Goal: Information Seeking & Learning: Find specific fact

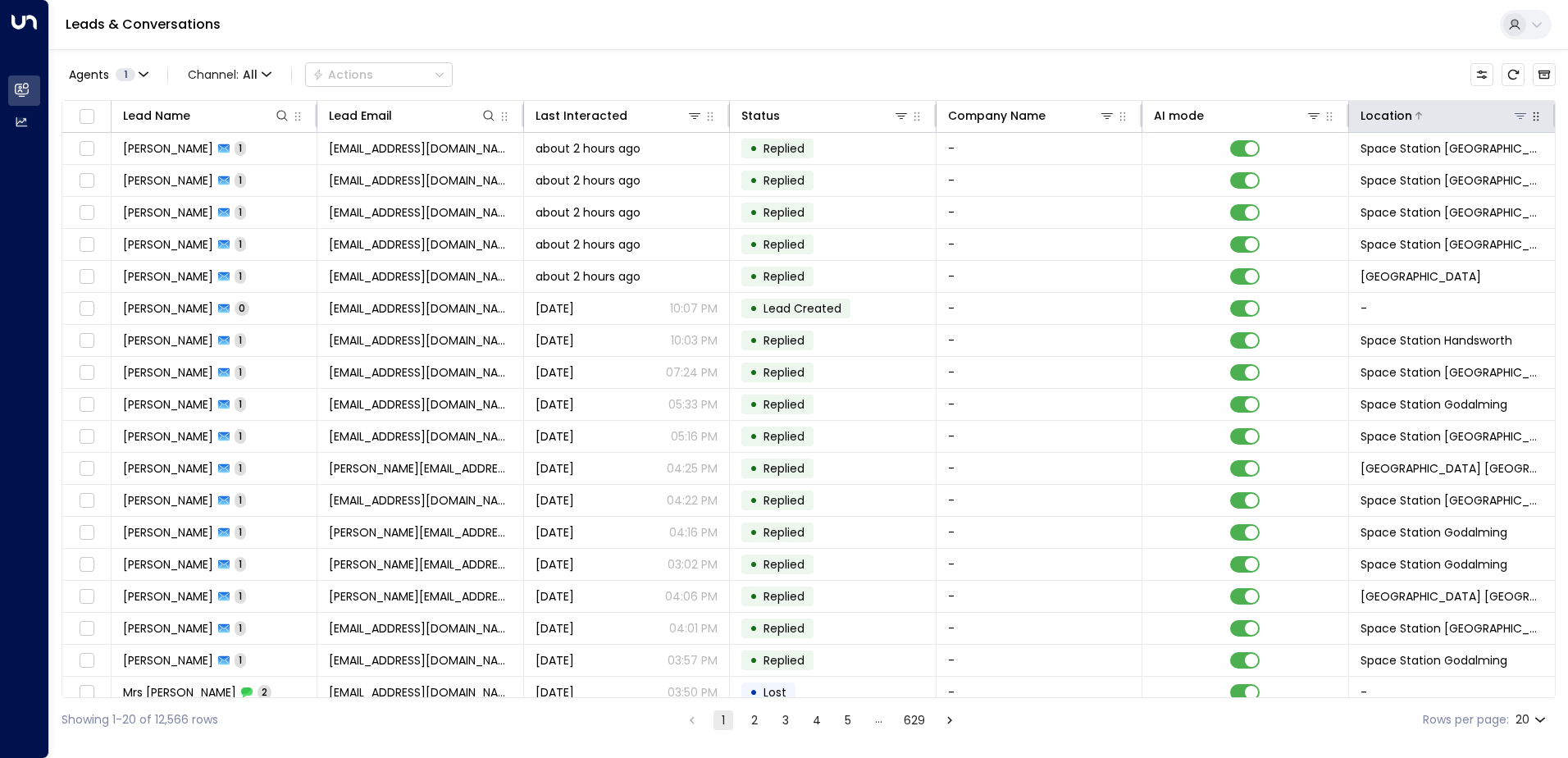
click at [1516, 121] on icon at bounding box center [1520, 115] width 13 height 13
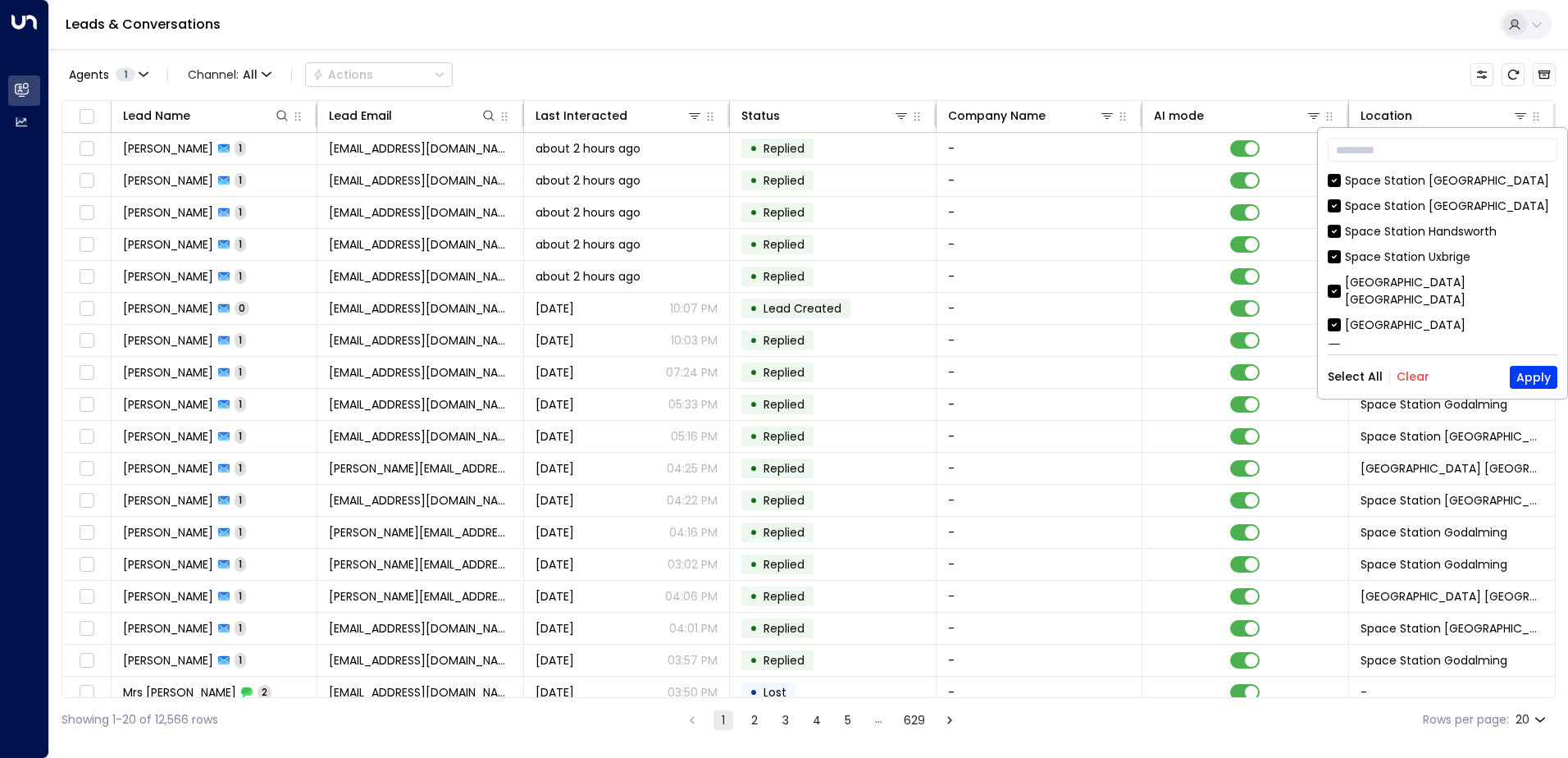
click at [1411, 372] on button "Clear" at bounding box center [1413, 376] width 33 height 13
click at [1384, 149] on input "text" at bounding box center [1443, 149] width 230 height 30
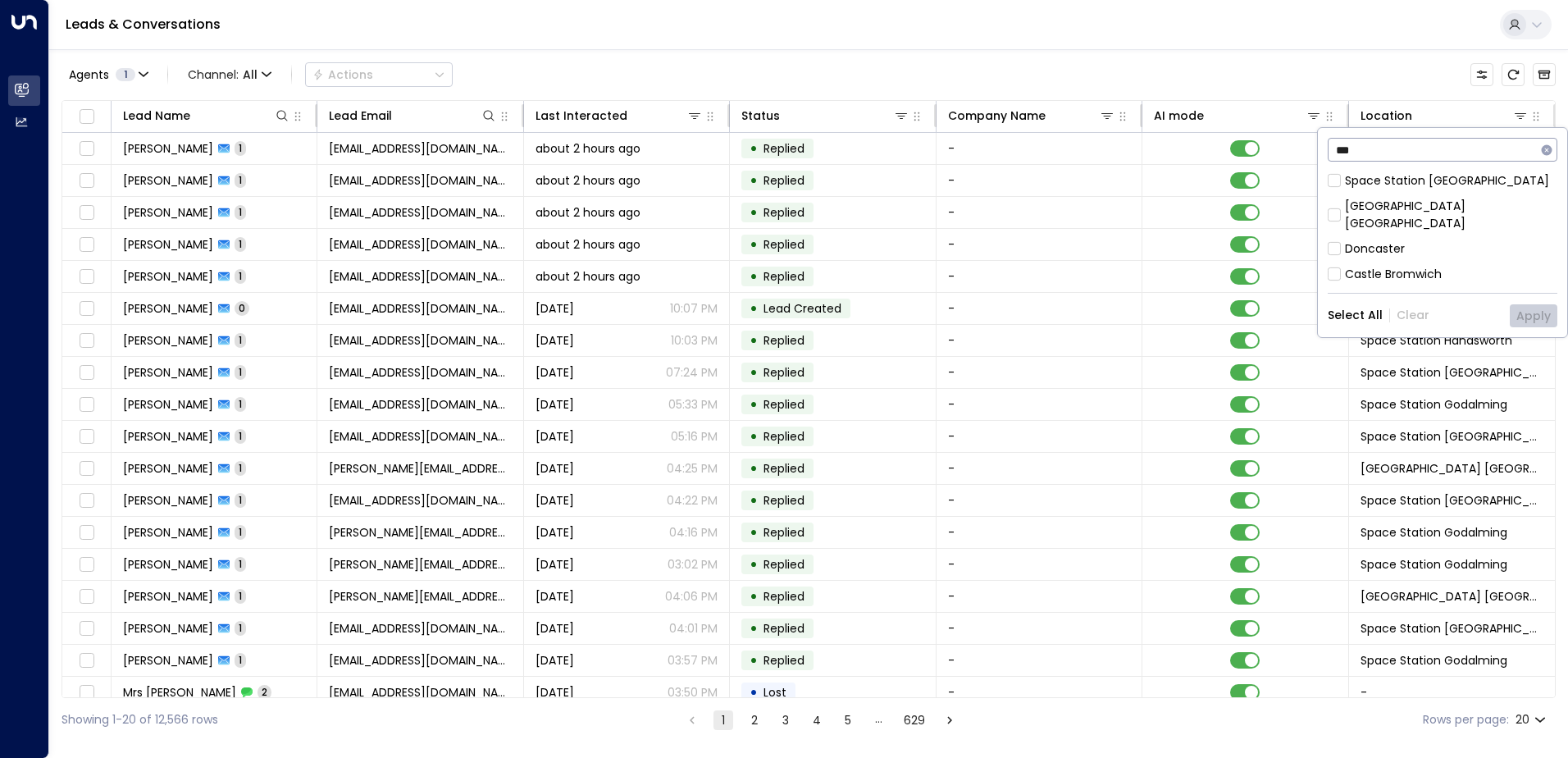
type input "***"
click at [1341, 206] on div "[GEOGRAPHIC_DATA] [GEOGRAPHIC_DATA]" at bounding box center [1443, 215] width 230 height 35
click at [1526, 304] on button "Apply" at bounding box center [1533, 315] width 47 height 23
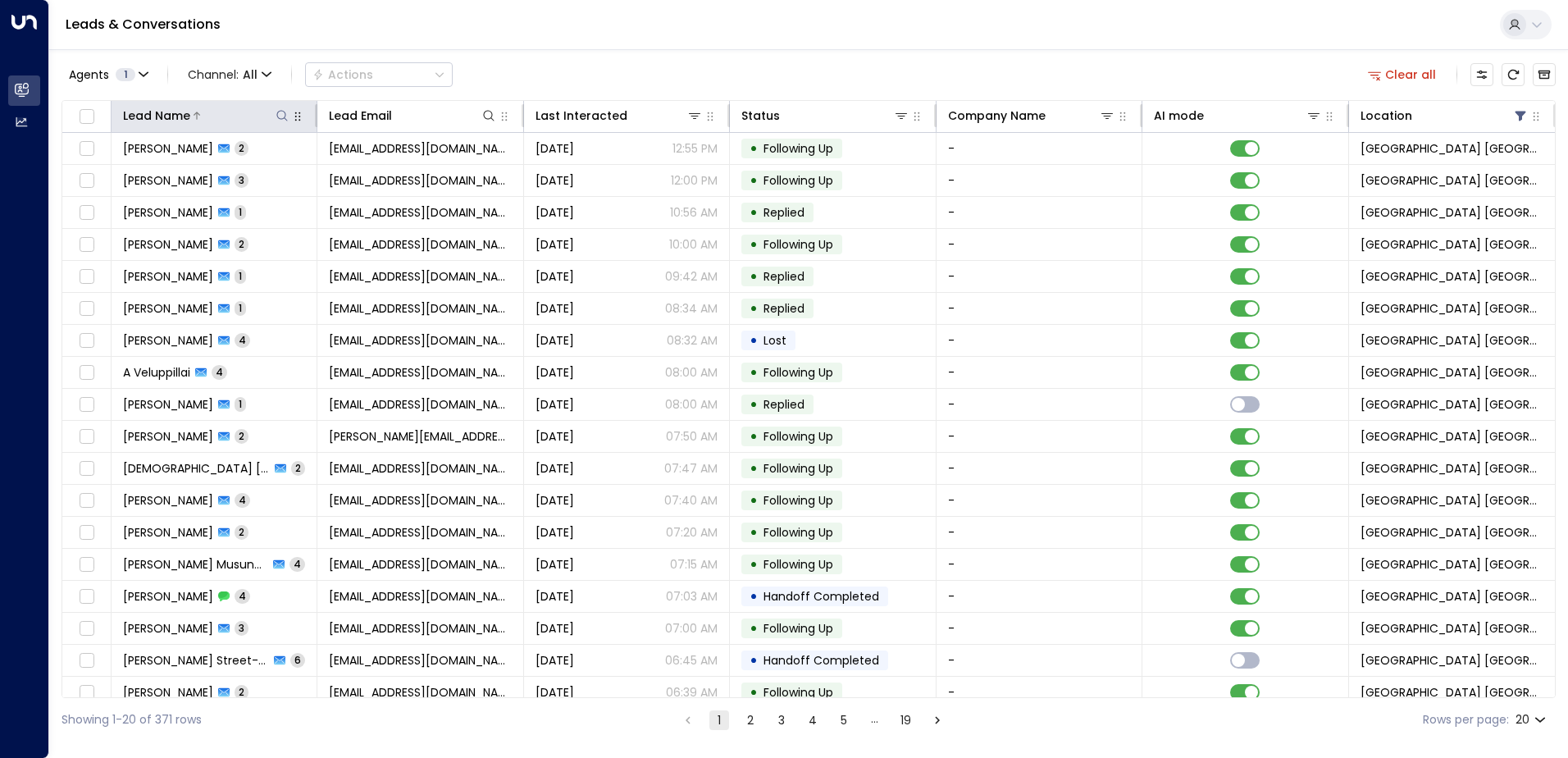
click at [280, 117] on icon at bounding box center [282, 115] width 13 height 13
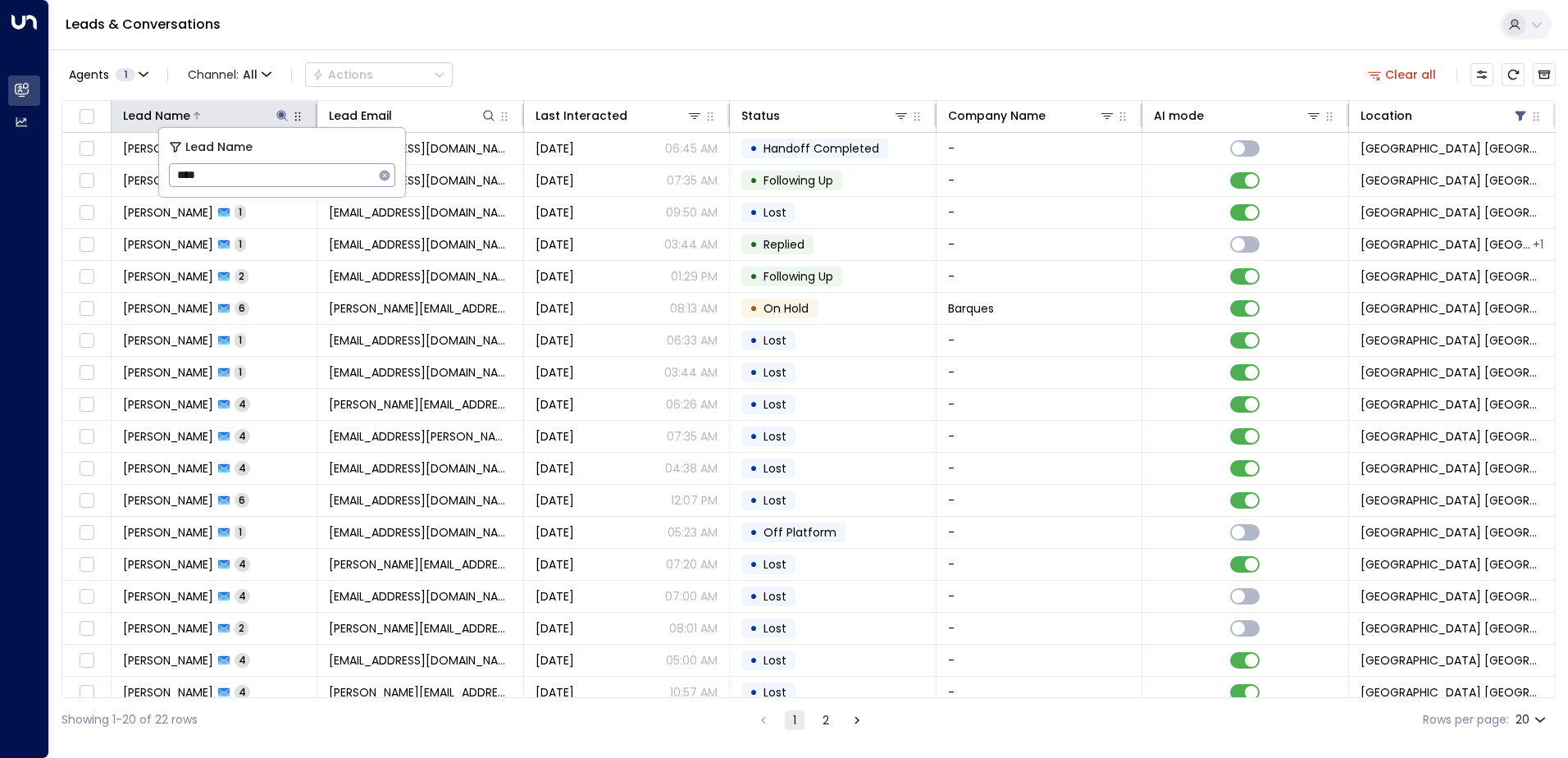
type input "*****"
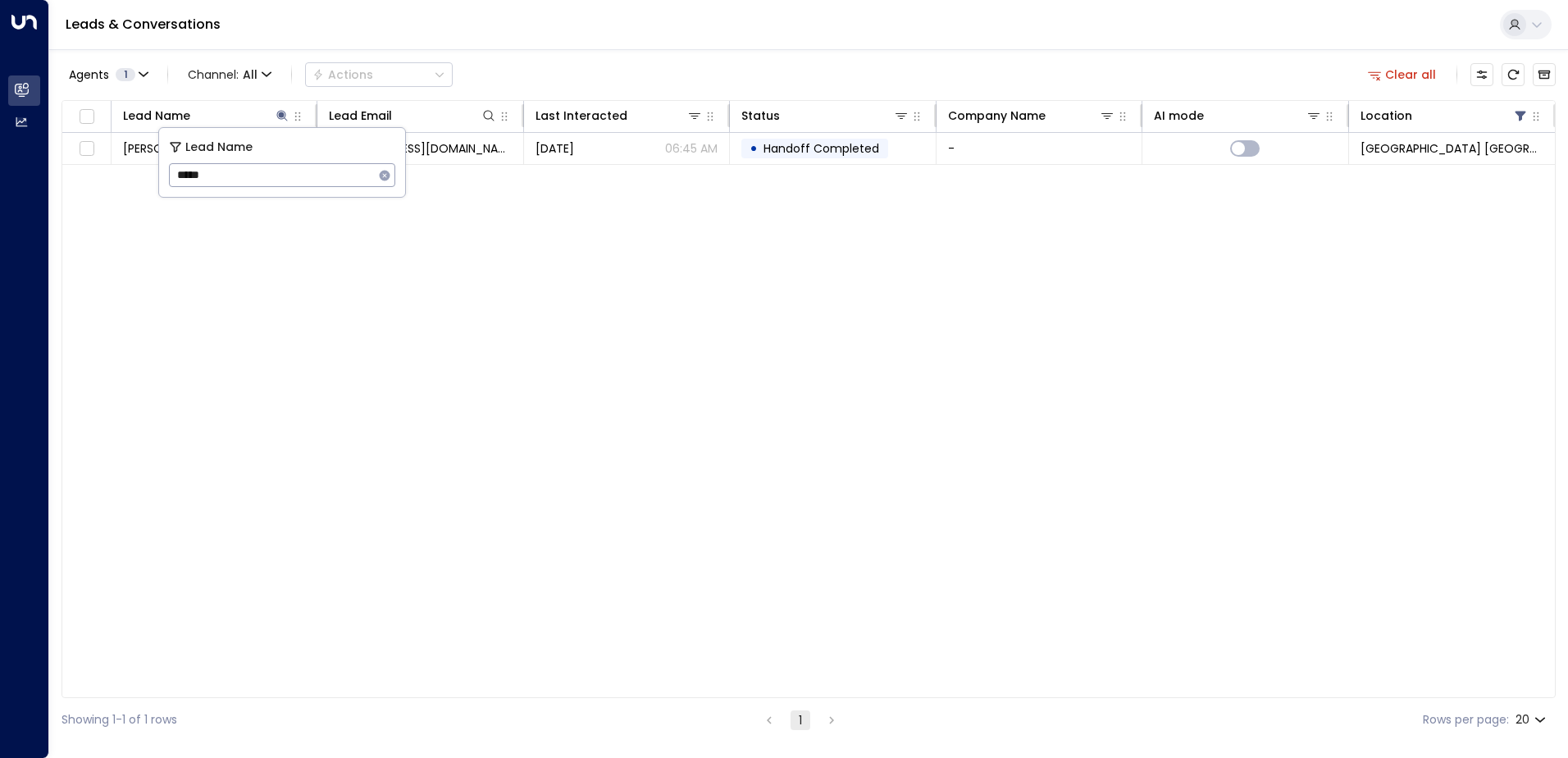
click at [559, 59] on div "Agents 1 Channel: All Actions Clear all" at bounding box center [809, 75] width 1494 height 35
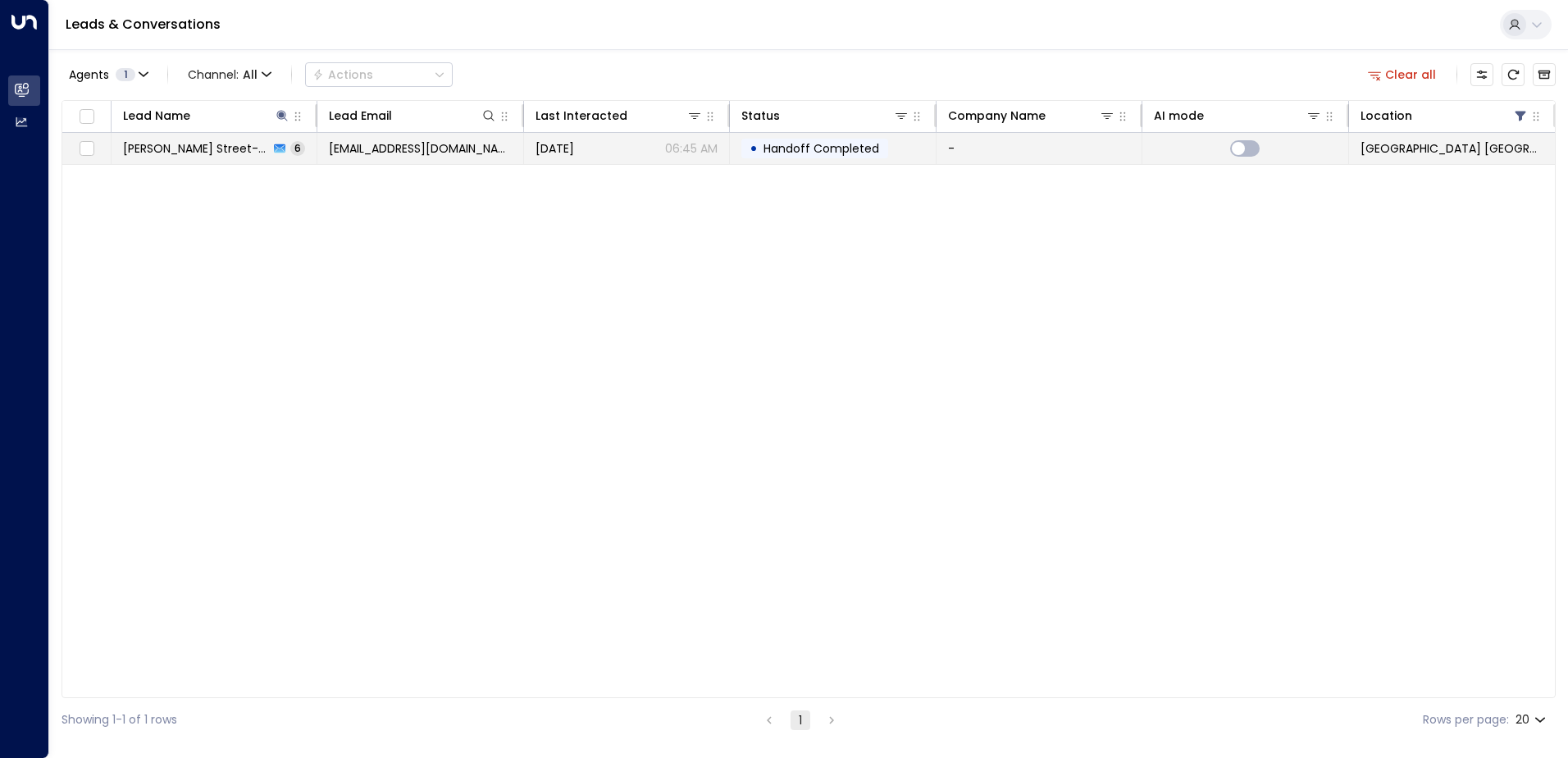
click at [174, 153] on span "[PERSON_NAME] Street-[PERSON_NAME]" at bounding box center [195, 148] width 146 height 16
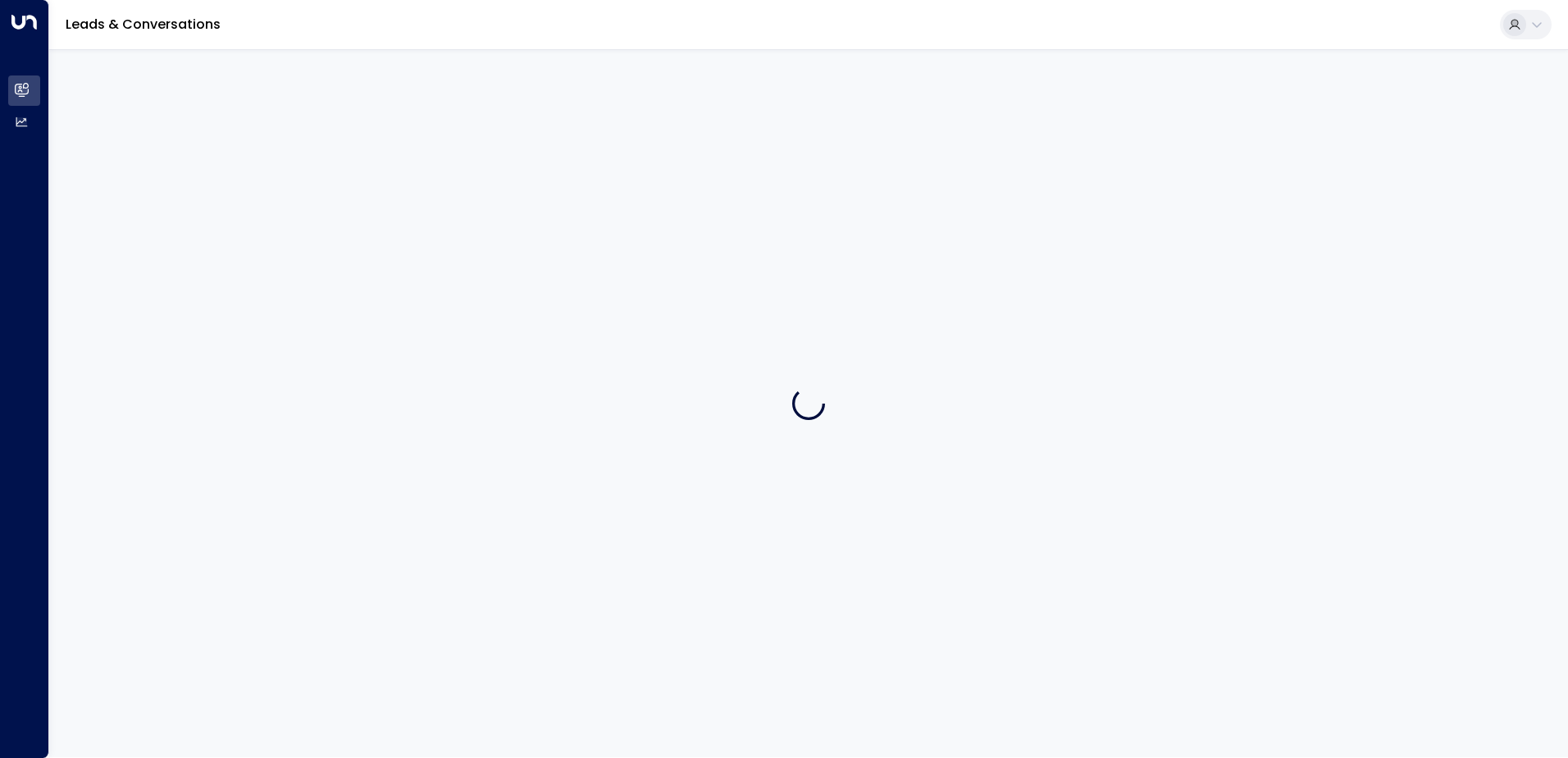
click at [174, 153] on div at bounding box center [809, 403] width 1519 height 708
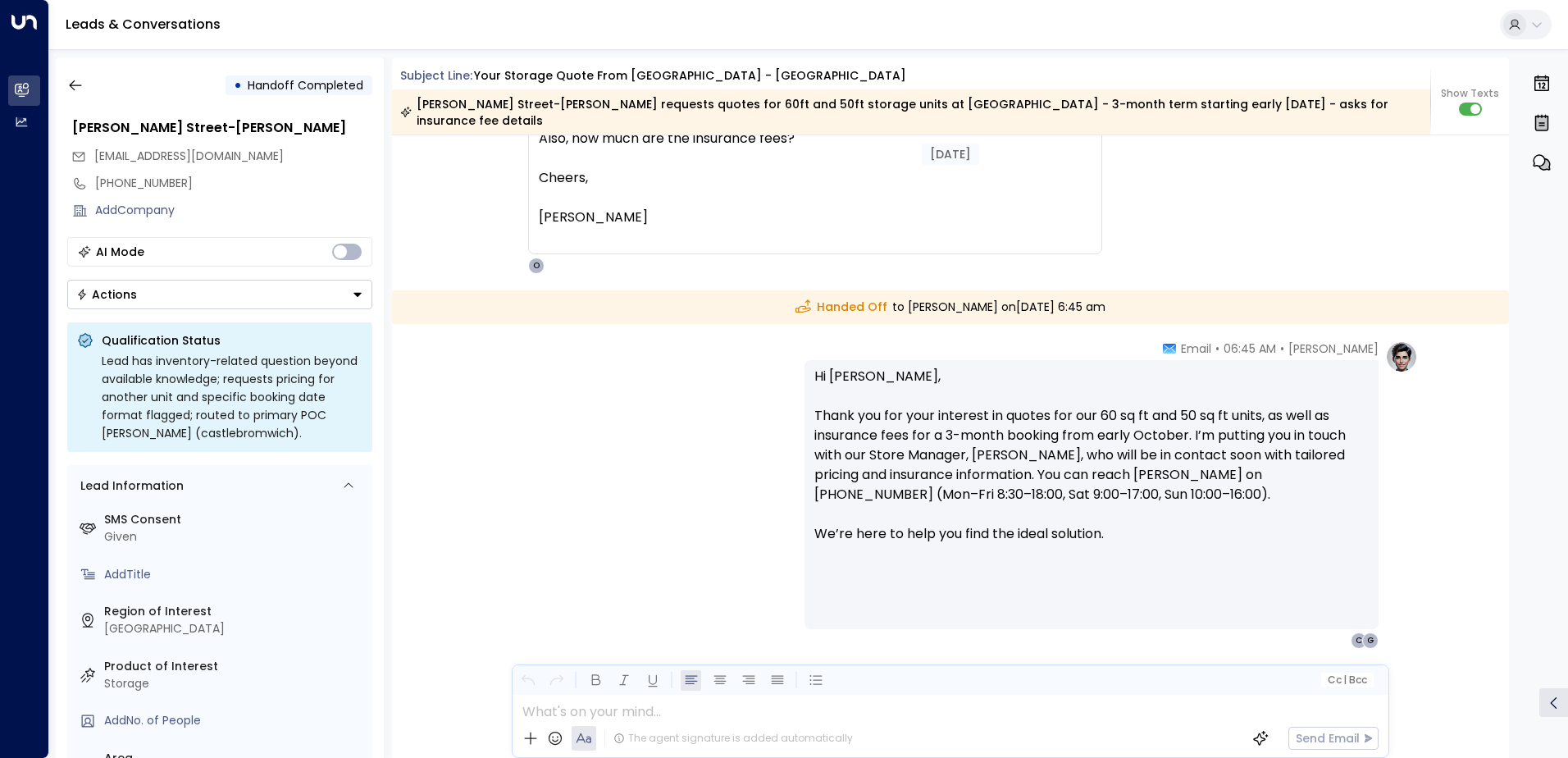
scroll to position [4320, 0]
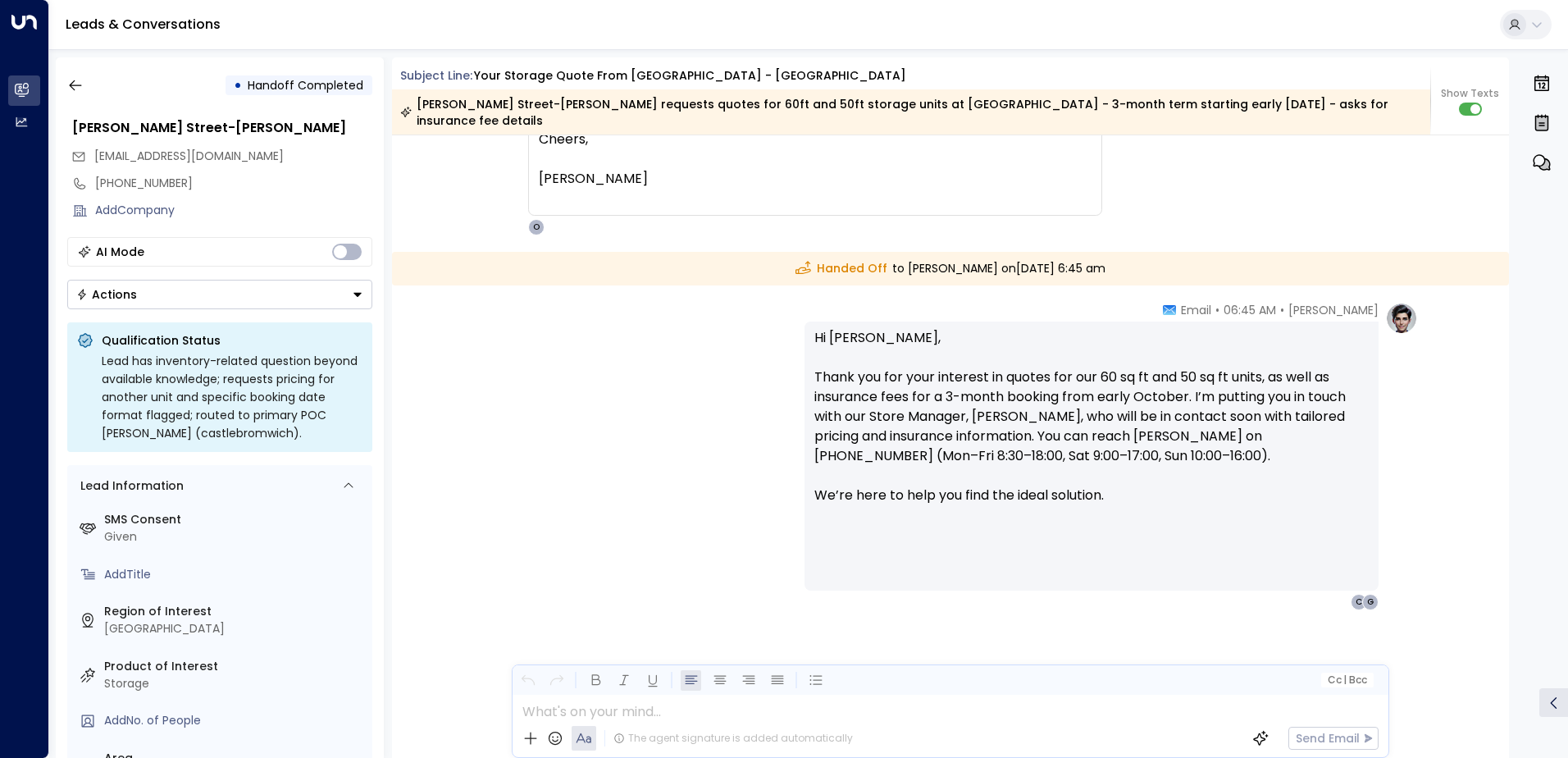
click at [406, 401] on div "[PERSON_NAME] • 06:45 AM • Email Hi [PERSON_NAME], Thank you for your interest …" at bounding box center [951, 538] width 1117 height 473
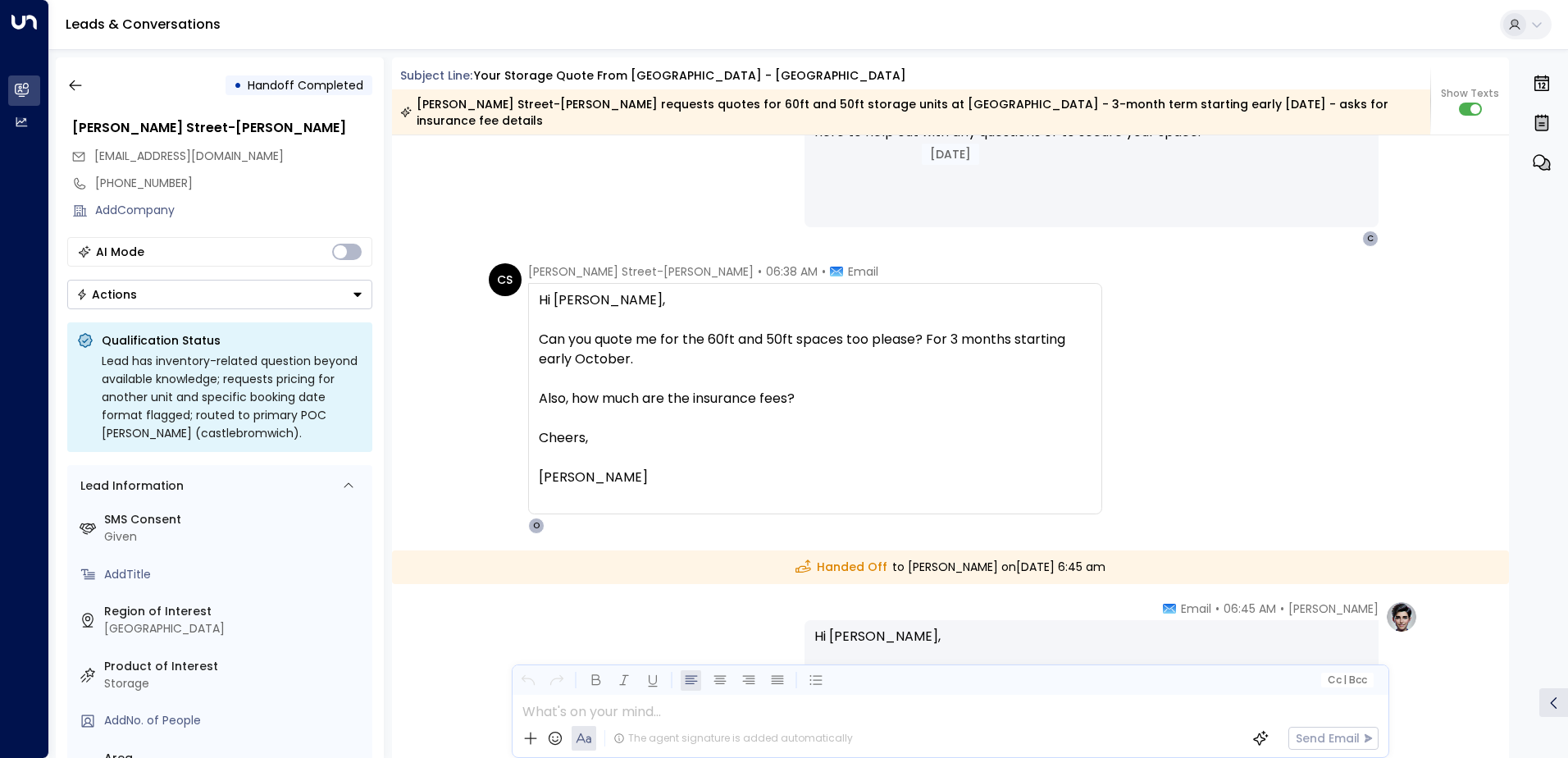
scroll to position [2954, 0]
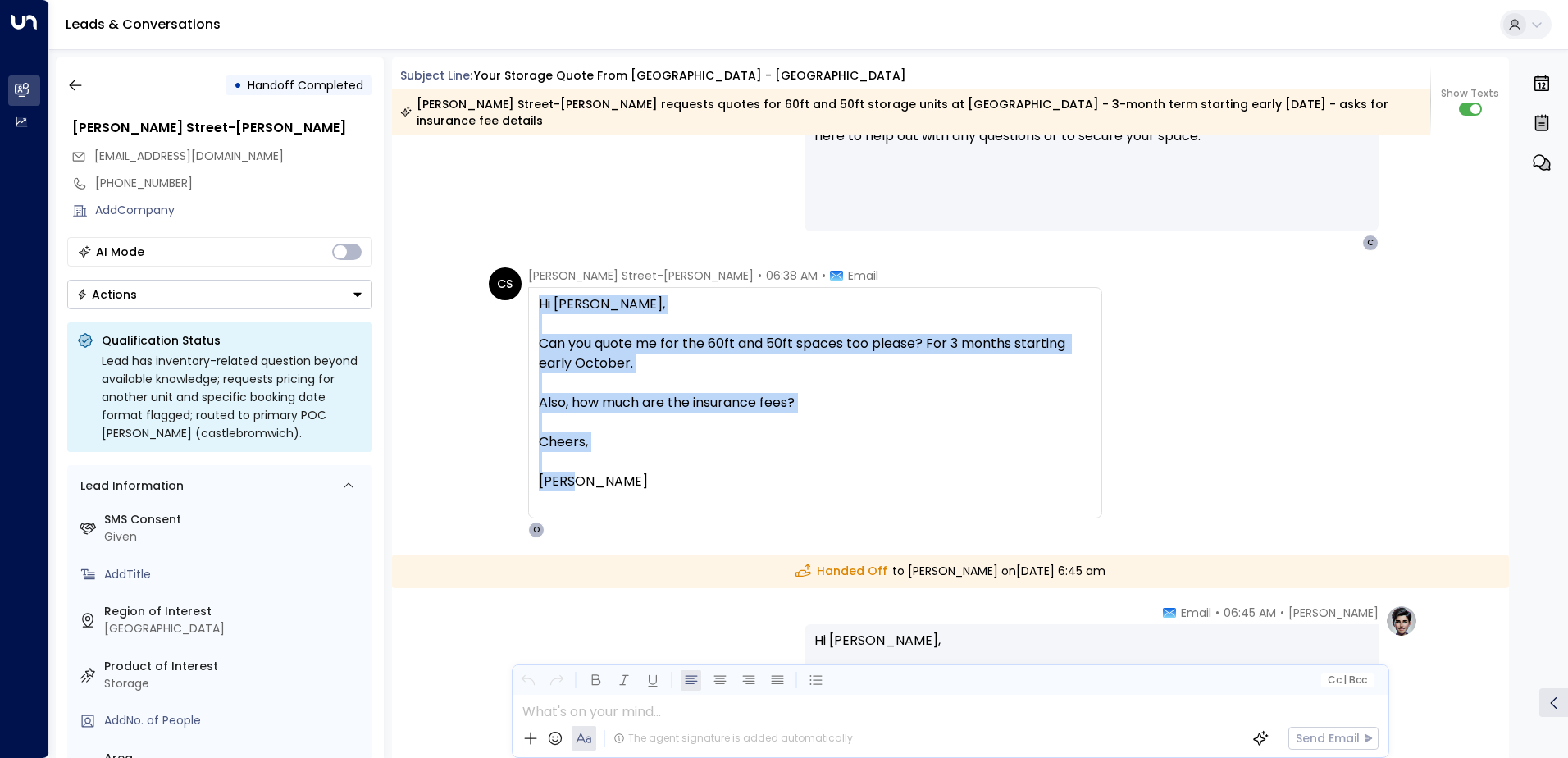
drag, startPoint x: 535, startPoint y: 284, endPoint x: 660, endPoint y: 472, distance: 225.8
click at [660, 472] on div "Hi [PERSON_NAME], Can you quote me for the 60ft and 50ft spaces too please? For…" at bounding box center [815, 393] width 552 height 197
drag, startPoint x: 660, startPoint y: 472, endPoint x: 562, endPoint y: 348, distance: 158.1
copy div "Hi [PERSON_NAME], Can you quote me for the 60ft and 50ft spaces too please? For…"
